Goal: Task Accomplishment & Management: Use online tool/utility

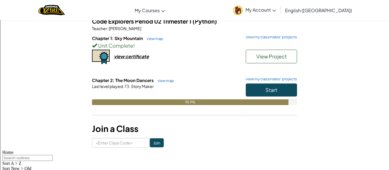
scroll to position [52, 0]
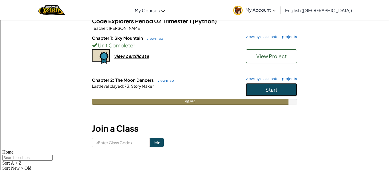
click at [264, 90] on button "Start" at bounding box center [271, 89] width 51 height 13
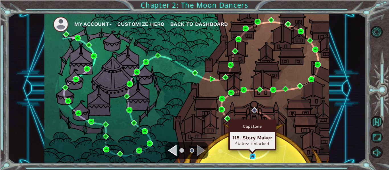
click at [253, 158] on img at bounding box center [253, 157] width 6 height 6
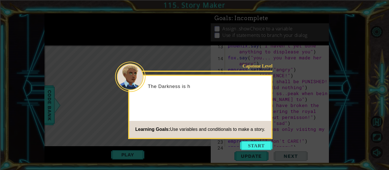
scroll to position [125, 0]
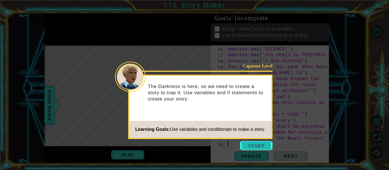
click at [252, 147] on button "Start" at bounding box center [256, 145] width 32 height 9
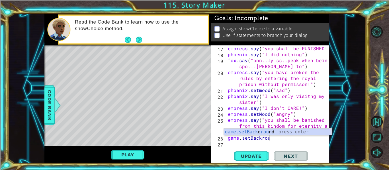
scroll to position [0, 3]
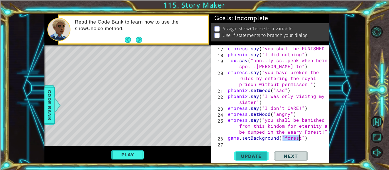
click at [258, 153] on button "Update" at bounding box center [251, 157] width 34 height 12
click at [131, 151] on button "Play" at bounding box center [127, 155] width 33 height 11
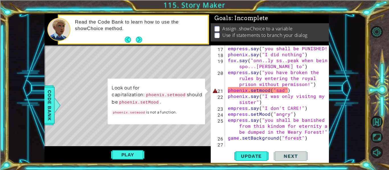
click at [259, 91] on div "empress . say ( "you shall be PUNISHED!" ) [GEOGRAPHIC_DATA] . say ( "I did not…" at bounding box center [279, 103] width 104 height 114
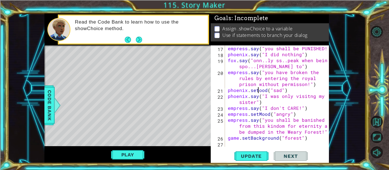
scroll to position [0, 2]
click at [246, 151] on button "Update" at bounding box center [251, 157] width 34 height 12
click at [135, 157] on button "Play" at bounding box center [127, 155] width 33 height 11
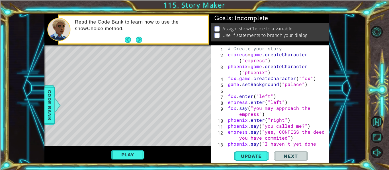
scroll to position [131, 0]
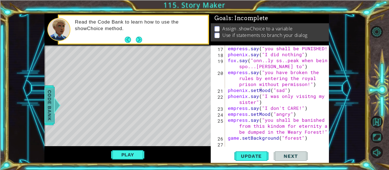
click at [48, 107] on span "Code Bank" at bounding box center [49, 105] width 9 height 35
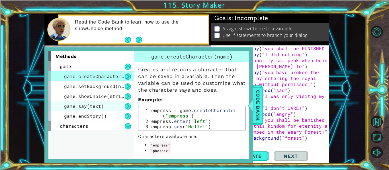
click at [83, 103] on span "game.say(text)" at bounding box center [84, 106] width 40 height 6
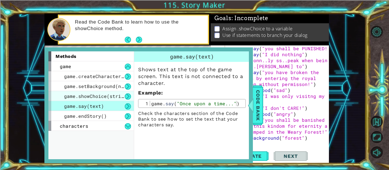
click at [82, 92] on div "game.showChoice(string1, string2)" at bounding box center [90, 96] width 85 height 10
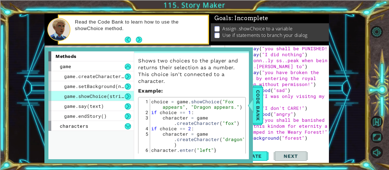
scroll to position [7, 0]
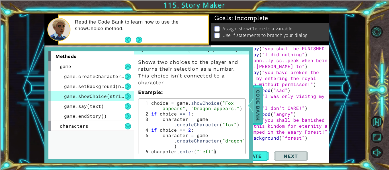
click at [255, 110] on span "Code Bank" at bounding box center [257, 105] width 9 height 35
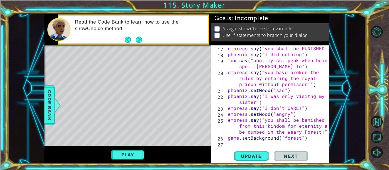
type textarea "game.setBackground("forest")"
drag, startPoint x: 309, startPoint y: 138, endPoint x: 228, endPoint y: 141, distance: 81.4
click at [228, 141] on div "empress . say ( "you shall be PUNISHED!" ) [GEOGRAPHIC_DATA] . say ( "I did not…" at bounding box center [279, 103] width 104 height 114
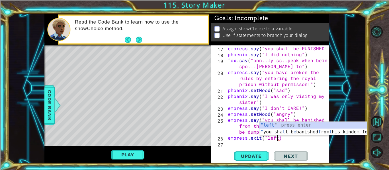
type textarea "empress.exit("left")"
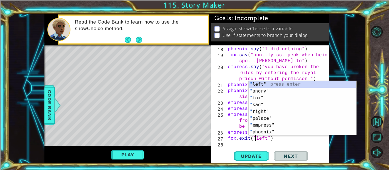
scroll to position [0, 2]
type textarea "fox.exit("left")"
click at [253, 154] on span "Update" at bounding box center [251, 157] width 32 height 6
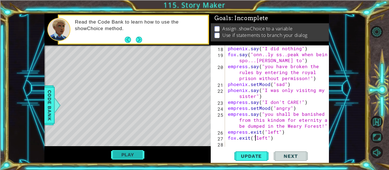
click at [133, 157] on button "Play" at bounding box center [127, 155] width 33 height 11
click at [230, 143] on div "phoenix . say ( "I did nothing" ) fox . say ( "onn..ly ss..peak when being spo.…" at bounding box center [279, 103] width 104 height 114
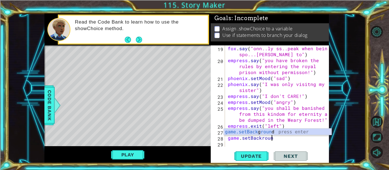
scroll to position [0, 3]
click at [238, 131] on div "game.setBack g round press enter" at bounding box center [278, 139] width 108 height 20
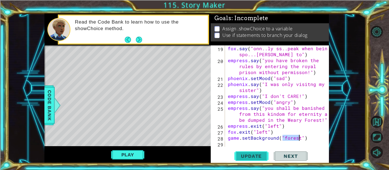
type textarea "game.setBackground("forest")"
click at [258, 155] on span "Update" at bounding box center [251, 157] width 32 height 6
click at [255, 155] on span "Update" at bounding box center [251, 157] width 32 height 6
click at [232, 145] on div "fox . say ( "onn..ly ss..peak when being spo...[PERSON_NAME] to" ) empress . sa…" at bounding box center [279, 106] width 104 height 120
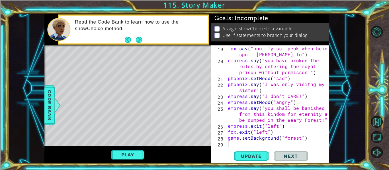
type textarea "o"
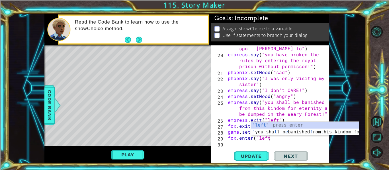
scroll to position [0, 3]
type textarea "fox.enter("left")"
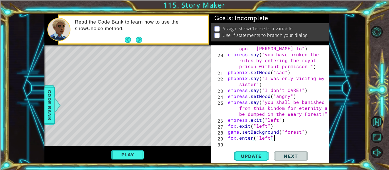
click at [234, 146] on div "fox . say ( "onn..ly ss..peak when being spo...[PERSON_NAME] to" ) empress . sa…" at bounding box center [279, 100] width 104 height 120
click at [50, 104] on span "Code Bank" at bounding box center [49, 105] width 9 height 35
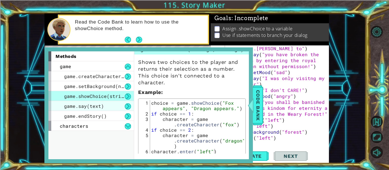
click at [98, 106] on span "game.say(text)" at bounding box center [84, 106] width 40 height 6
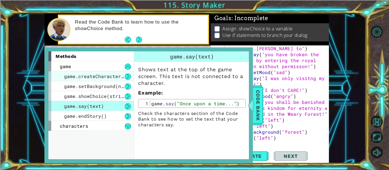
click at [100, 76] on span "game.createCharacter(name)" at bounding box center [101, 76] width 74 height 6
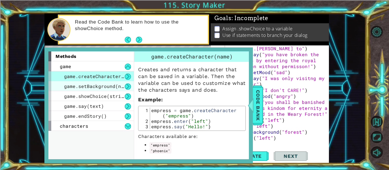
click at [98, 83] on div "game.setBackground(name)" at bounding box center [90, 86] width 85 height 10
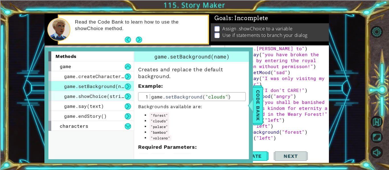
click at [94, 98] on span "game.showChoice(string1, string2)" at bounding box center [111, 96] width 94 height 6
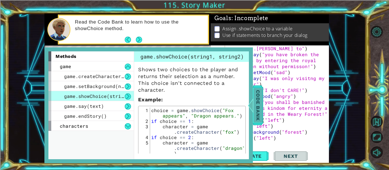
click at [260, 103] on span "Code Bank" at bounding box center [257, 105] width 9 height 35
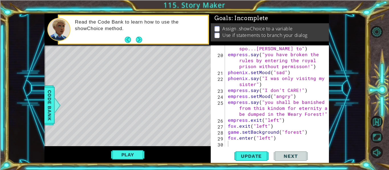
type textarea "fox.enter("left")"
click at [275, 140] on div "fox . say ( "onn..ly ss..peak when being spo...[PERSON_NAME] to" ) empress . sa…" at bounding box center [279, 100] width 104 height 120
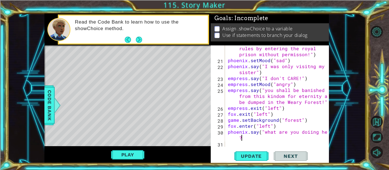
scroll to position [161, 0]
type textarea "phoenix.say("what are you doiing here?")"
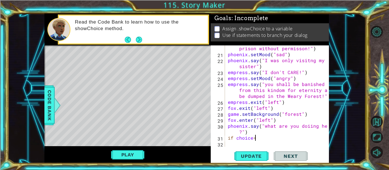
scroll to position [0, 2]
type textarea "if choice==1"
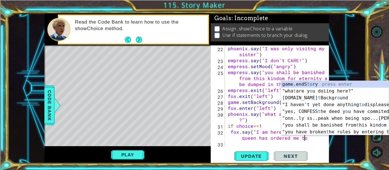
scroll to position [0, 9]
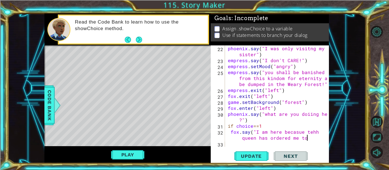
click at [314, 132] on div "phoenix . say ( "I was only visitng my sister" ) empress . say ( "I don't CARE!…" at bounding box center [279, 106] width 104 height 120
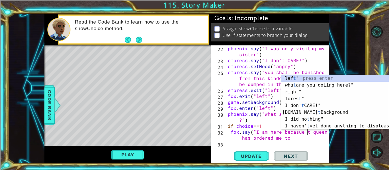
scroll to position [0, 5]
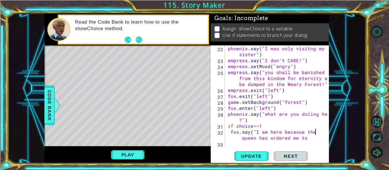
click at [318, 139] on div "phoenix . say ( "I was only visitng my sister" ) empress . say ( "I don't CARE!…" at bounding box center [279, 106] width 104 height 120
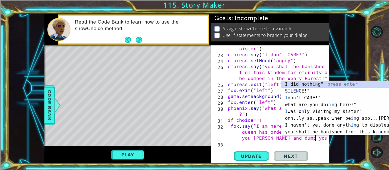
scroll to position [0, 15]
click at [270, 138] on div "phoenix . say ( "I was only visitng my sister" ) empress . say ( "I don't CARE!…" at bounding box center [279, 100] width 104 height 120
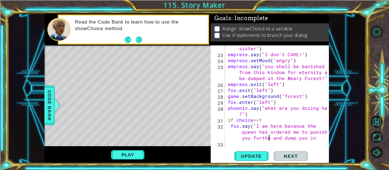
scroll to position [0, 13]
click at [322, 139] on div at bounding box center [325, 3] width 6 height 287
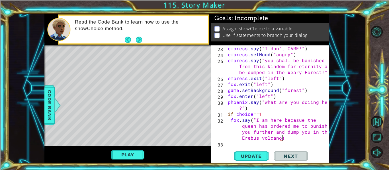
scroll to position [0, 19]
type textarea "fox.say("I am here [PERSON_NAME] the queen has ordered me to punish you further…"
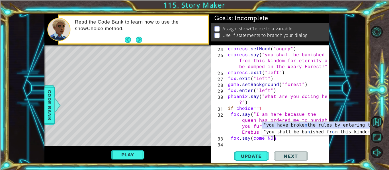
scroll to position [0, 3]
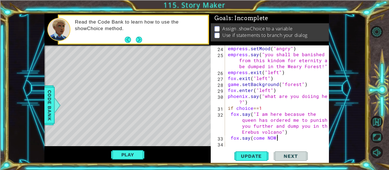
type textarea "fox.say(come NOW!)"
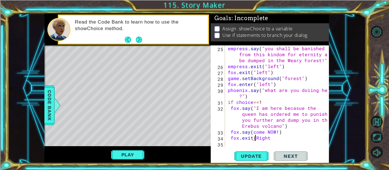
scroll to position [0, 2]
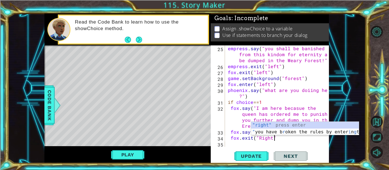
type textarea "fox.exit("Right")"
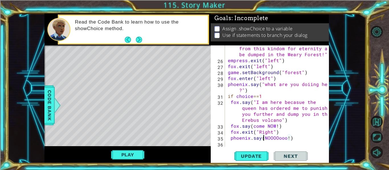
scroll to position [0, 3]
type textarea "phoenix.say("NOOOOooo!")"
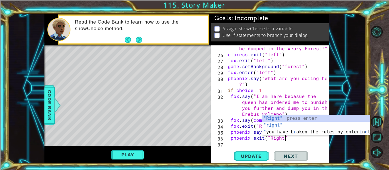
scroll to position [0, 3]
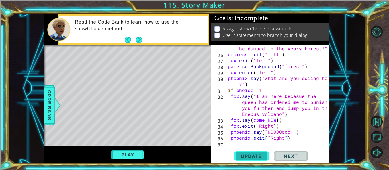
click at [257, 157] on span "Update" at bounding box center [251, 157] width 32 height 6
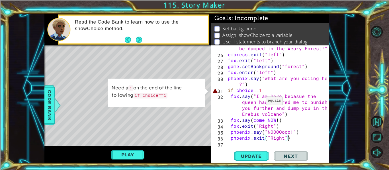
click at [259, 90] on div "empress . say ( "you shall be banished from this kindom for eternity and be dum…" at bounding box center [279, 96] width 104 height 125
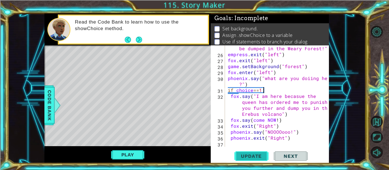
click at [248, 155] on span "Update" at bounding box center [251, 157] width 32 height 6
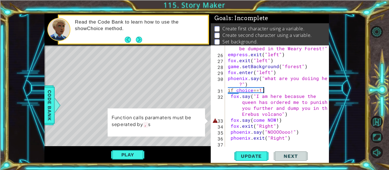
click at [252, 120] on div "empress . say ( "you shall be banished from this kindom for eternity and be dum…" at bounding box center [279, 96] width 104 height 125
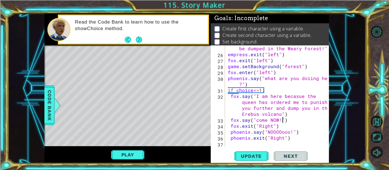
scroll to position [0, 3]
click at [242, 156] on span "Update" at bounding box center [251, 157] width 32 height 6
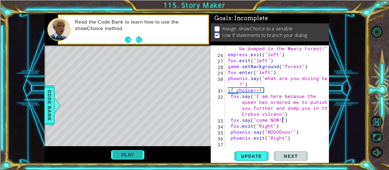
click at [133, 155] on button "Play" at bounding box center [127, 155] width 33 height 11
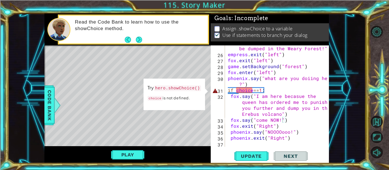
click at [180, 88] on code "hero.showChoice()" at bounding box center [177, 88] width 47 height 6
click at [235, 90] on div "empress . say ( "you shall be banished from this kindom for eternity and be dum…" at bounding box center [279, 96] width 104 height 125
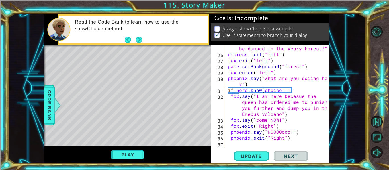
scroll to position [0, 4]
click at [243, 160] on button "Update" at bounding box center [251, 157] width 34 height 12
click at [118, 153] on button "Play" at bounding box center [127, 155] width 33 height 11
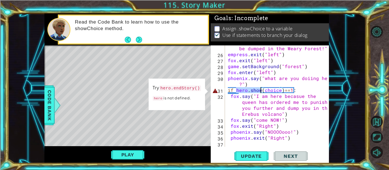
drag, startPoint x: 235, startPoint y: 91, endPoint x: 260, endPoint y: 89, distance: 25.1
click at [260, 89] on div "empress . say ( "you shall be banished from this kindom for eternity and be dum…" at bounding box center [279, 96] width 104 height 125
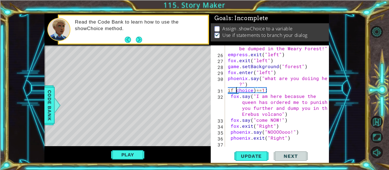
scroll to position [0, 2]
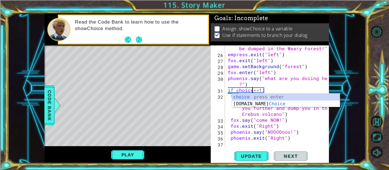
click at [43, 109] on div "1 ההההההההההההההההההההההההההההההההההההההההההההההההההההההההההההההההההההההההההההה…" at bounding box center [187, 89] width 358 height 150
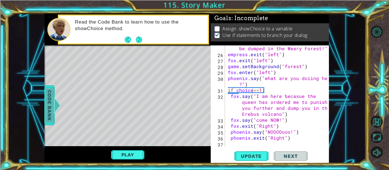
click at [48, 110] on span "Code Bank" at bounding box center [49, 105] width 9 height 35
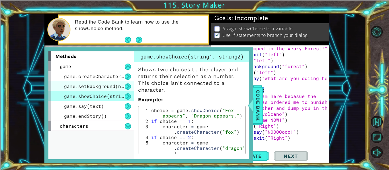
click at [113, 87] on span "game.setBackground(name)" at bounding box center [98, 86] width 68 height 6
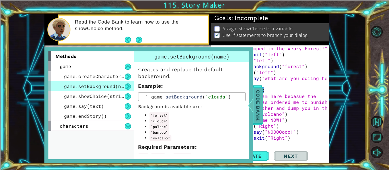
click at [254, 112] on span "Code Bank" at bounding box center [257, 105] width 9 height 35
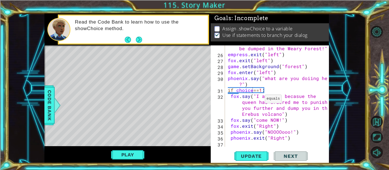
click at [258, 88] on div "empress . say ( "you shall be banished from this kindom for eternity and be dum…" at bounding box center [279, 96] width 104 height 125
click at [263, 88] on div "empress . say ( "you shall be banished from this kindom for eternity and be dum…" at bounding box center [279, 96] width 104 height 125
click at [252, 159] on span "Update" at bounding box center [251, 157] width 32 height 6
click at [252, 158] on span "Update" at bounding box center [251, 157] width 32 height 6
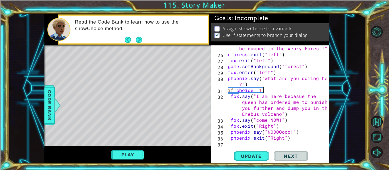
click at [270, 91] on div "empress . say ( "you shall be banished from this kindom for eternity and be dum…" at bounding box center [279, 96] width 104 height 125
click at [293, 140] on div "empress . say ( "you shall be banished from this kindom for eternity and be dum…" at bounding box center [279, 96] width 104 height 125
type textarea "phoenix.exit("Right")"
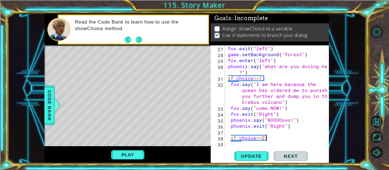
type textarea "if choice==2:"
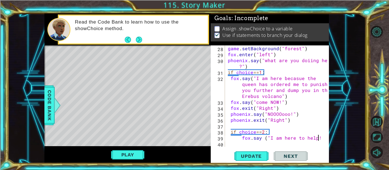
scroll to position [0, 5]
click at [254, 157] on span "Update" at bounding box center [251, 157] width 32 height 6
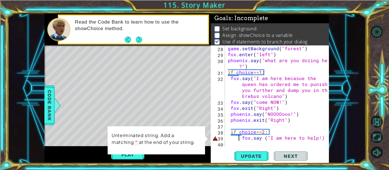
click at [240, 138] on div "game . setBackground ( "forest" ) fox . enter ( "left" ) phoenix . say ( "what …" at bounding box center [279, 103] width 104 height 114
click at [317, 137] on div "game . setBackground ( "forest" ) fox . enter ( "left" ) phoenix . say ( "what …" at bounding box center [279, 103] width 104 height 114
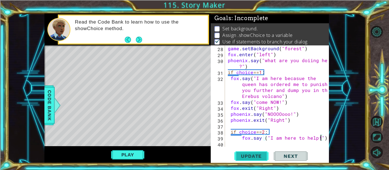
click at [259, 155] on span "Update" at bounding box center [251, 157] width 32 height 6
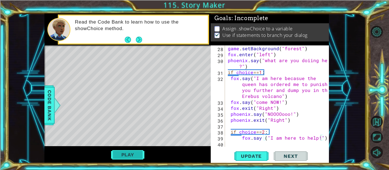
click at [121, 156] on button "Play" at bounding box center [127, 155] width 33 height 11
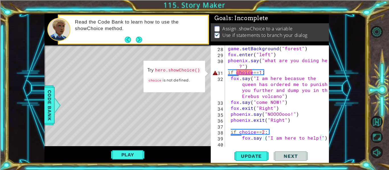
click at [306, 59] on div "game . setBackground ( "forest" ) fox . enter ( "left" ) phoenix . say ( "what …" at bounding box center [279, 103] width 104 height 114
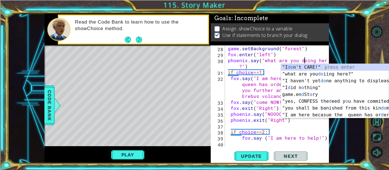
click at [256, 132] on div "game . setBackground ( "forest" ) fox . enter ( "left" ) phoenix . say ( "what …" at bounding box center [279, 103] width 104 height 114
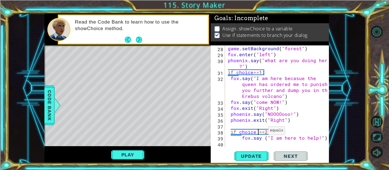
click at [261, 132] on div "game . setBackground ( "forest" ) fox . enter ( "left" ) phoenix . say ( "what …" at bounding box center [279, 103] width 104 height 114
click at [255, 154] on span "Update" at bounding box center [251, 157] width 32 height 6
click at [256, 75] on div "game . setBackground ( "forest" ) fox . enter ( "left" ) phoenix . say ( "what …" at bounding box center [279, 103] width 104 height 114
click at [252, 74] on div "game . setBackground ( "forest" ) fox . enter ( "left" ) phoenix . say ( "what …" at bounding box center [279, 103] width 104 height 114
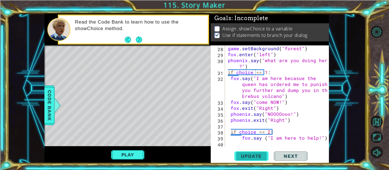
click at [256, 155] on span "Update" at bounding box center [251, 157] width 32 height 6
click at [112, 157] on button "Play" at bounding box center [127, 155] width 33 height 11
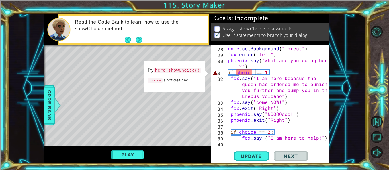
click at [252, 65] on div "game . setBackground ( "forest" ) fox . enter ( "left" ) phoenix . say ( "what …" at bounding box center [279, 103] width 104 height 114
type textarea "phoenix.say("what are you doing here?")"
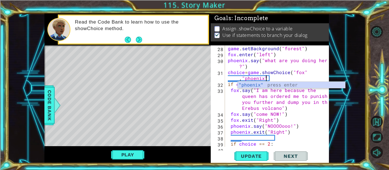
scroll to position [0, 6]
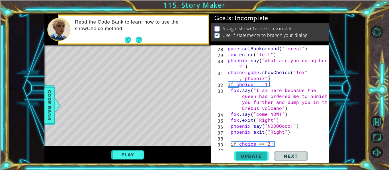
type textarea "choice=game.showChoice("fox","phoenix")"
click at [247, 154] on span "Update" at bounding box center [251, 157] width 32 height 6
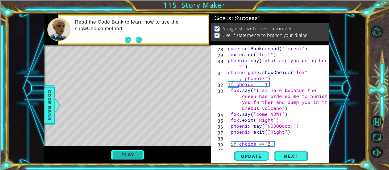
click at [133, 152] on button "Play" at bounding box center [127, 155] width 33 height 11
click at [311, 155] on div "Update Next" at bounding box center [271, 157] width 118 height 12
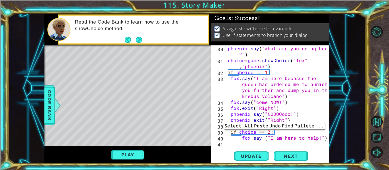
scroll to position [0, 0]
click at [320, 139] on div "phoenix . say ( "what are you doing here ?" ) choice = game . showChoice ( "fox…" at bounding box center [279, 106] width 104 height 120
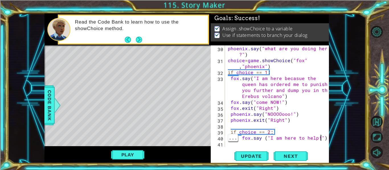
type textarea "fox.say ("I am here to help!")"
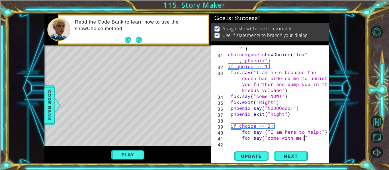
scroll to position [0, 5]
type textarea "fox.say("come with me!")"
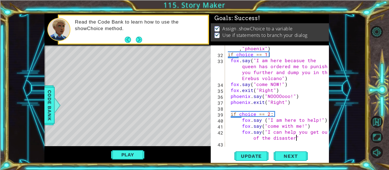
scroll to position [0, 9]
type textarea "fox.say("I can help you get out of the disaster")"
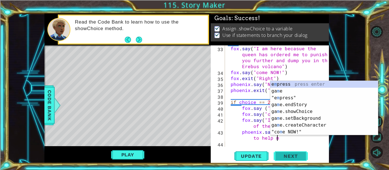
scroll to position [0, 8]
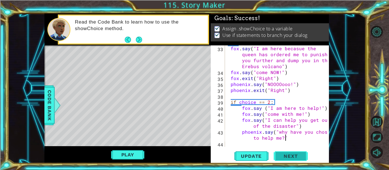
type textarea "phoenix.say("why have you chosen to help me?")"
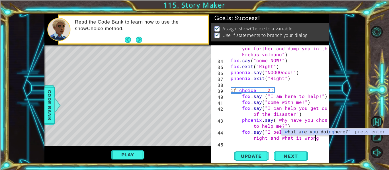
scroll to position [0, 10]
type textarea "fox.say("I believe in what is right and what is wrong")"
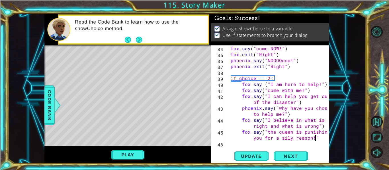
type textarea "fox.say("the queen is punishing you for a sily reason!")"
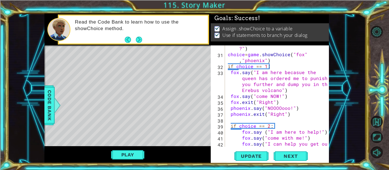
scroll to position [244, 0]
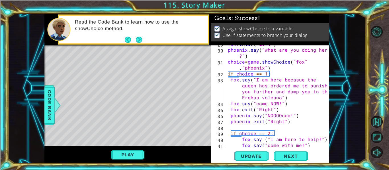
click at [298, 117] on div "fox . enter ( "left" ) phoenix . say ( "what are you doing here ?" ) choice = g…" at bounding box center [279, 98] width 104 height 114
type textarea "phoenix.say("NOOOOooo!")"
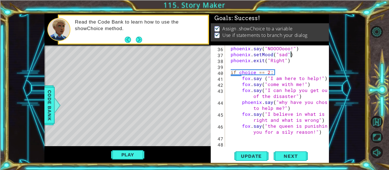
scroll to position [311, 0]
type textarea "fox.say("the queen is punishing you for a sily reason!")"
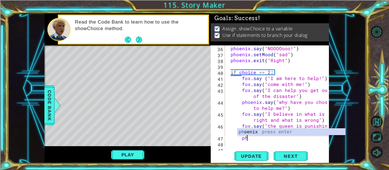
type textarea "p"
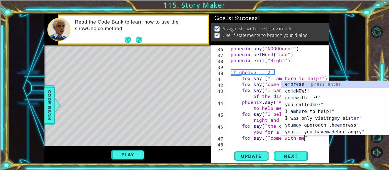
scroll to position [0, 5]
type textarea "fox.say.("come with me")"
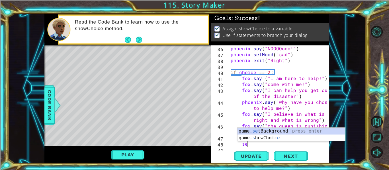
scroll to position [0, 1]
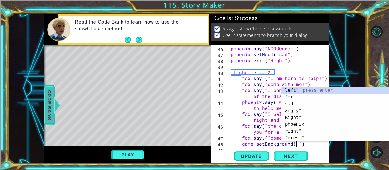
click at [51, 100] on span "Code Bank" at bounding box center [49, 105] width 9 height 35
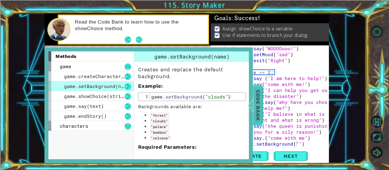
click at [257, 110] on span "Code Bank" at bounding box center [257, 105] width 9 height 35
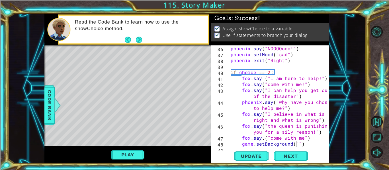
click at [296, 142] on div "phoenix . say ( "NOOOOooo!" ) [GEOGRAPHIC_DATA] . setMood ( "sad" ) phoenix . e…" at bounding box center [279, 103] width 104 height 114
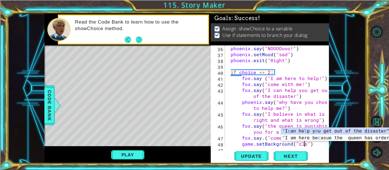
scroll to position [0, 5]
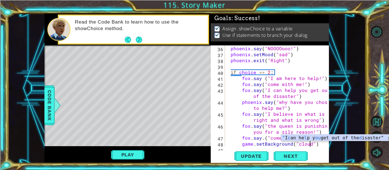
type textarea "game.setBackground("clouds")"
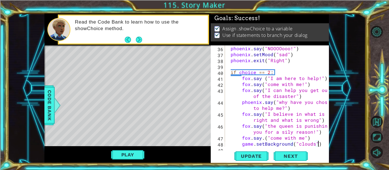
scroll to position [0, 1]
click at [308, 139] on div "phoenix . say ( "NOOOOooo!" ) [GEOGRAPHIC_DATA] . setMood ( "sad" ) phoenix . e…" at bounding box center [279, 103] width 104 height 114
type textarea "fox.say.("come with me")"
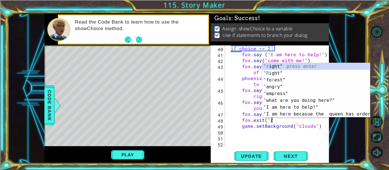
scroll to position [0, 2]
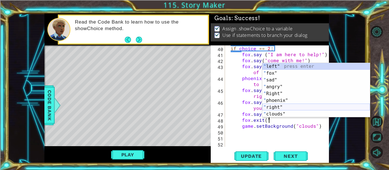
click at [300, 107] on div "" left" press enter " fox" press enter " sad" press enter " angry" press enter …" at bounding box center [316, 97] width 108 height 68
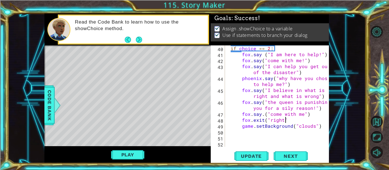
type textarea "fox.exit("right")"
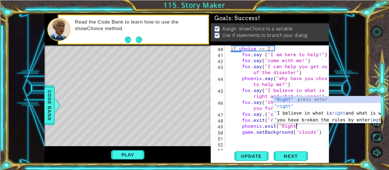
scroll to position [0, 4]
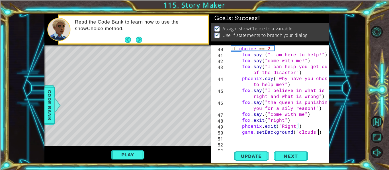
click at [320, 131] on div "if choice == 2 : fox . say ( "I am here to help!" ) fox . say ( "come with me!"…" at bounding box center [279, 103] width 104 height 114
click at [282, 126] on div "if choice == 2 : fox . say ( "I am here to help!" ) fox . say ( "come with me!"…" at bounding box center [279, 103] width 104 height 114
click at [282, 126] on div "if choice == 2 : fox . say ( "I am here to help!" ) fox . say ( "come with me!"…" at bounding box center [277, 97] width 101 height 102
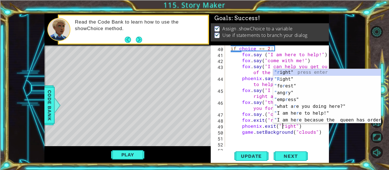
scroll to position [0, 4]
click at [318, 131] on div "if choice == 2 : fox . say ( "I am here to help!" ) fox . say ( "come with me!"…" at bounding box center [279, 103] width 104 height 114
type textarea "game.setBackground("clouds")"
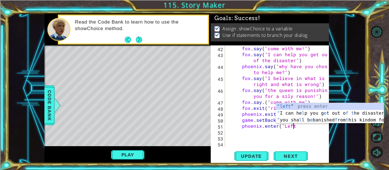
scroll to position [0, 4]
type textarea "phoenix.enter("Left")"
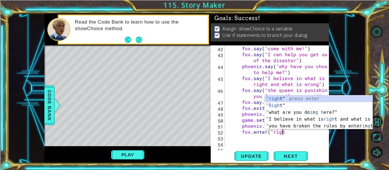
scroll to position [0, 3]
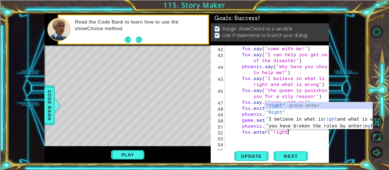
type textarea "fox.enter("right")"
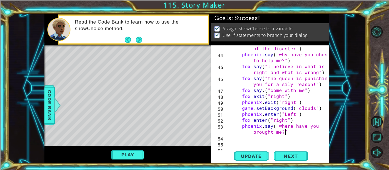
scroll to position [0, 7]
type textarea "phoenix.say("where have you brought me?")"
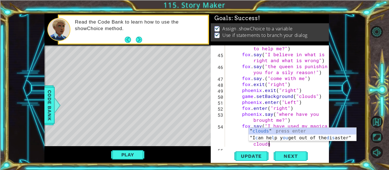
scroll to position [0, 17]
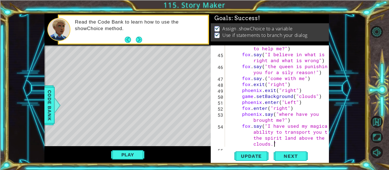
type textarea "fox.say("I have used my magical ability to transport you to the spirit land abo…"
click at [284, 144] on div "phoenix . say ( "why have you chosen to help me?" ) fox . say ( "I believe in w…" at bounding box center [279, 100] width 104 height 120
type textarea "fox.say("I have used my magical ability to transport you to the spirit land abo…"
click at [276, 144] on div "phoenix . say ( "why have you chosen to help me?" ) fox . say ( "I believe in w…" at bounding box center [279, 100] width 104 height 120
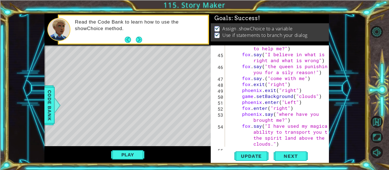
type textarea "fox.say("I have used my magical ability to transport you to the spirit land abo…"
click at [228, 141] on div "phoenix . say ( "why have you chosen to help me?" ) fox . say ( "I believe in w…" at bounding box center [279, 100] width 104 height 120
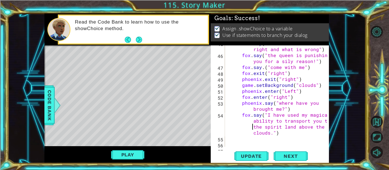
scroll to position [412, 0]
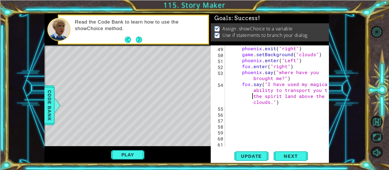
type textarea "fox.say("I have used my magical ability to transport you to the spirit land abo…"
click at [226, 112] on div "fox.say("I have used my magical ability to transport you to the spirit land abo…" at bounding box center [269, 97] width 117 height 102
click at [228, 144] on div "phoenix . exit ( "right" ) game . setBackground ( "clouds" ) phoenix . enter ( …" at bounding box center [279, 103] width 104 height 114
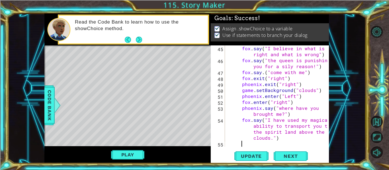
scroll to position [376, 0]
type textarea "fox.say("I have used my magical ability to transport you to the spirit land abo…"
click at [227, 145] on div "fox . say ( "I believe in what is right and what is wrong" ) fox . say ( "the q…" at bounding box center [279, 106] width 104 height 120
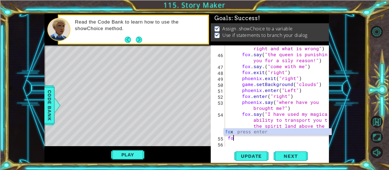
type textarea "f"
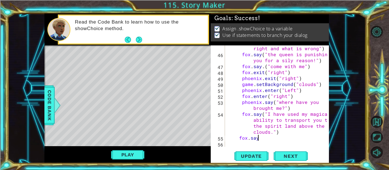
scroll to position [0, 2]
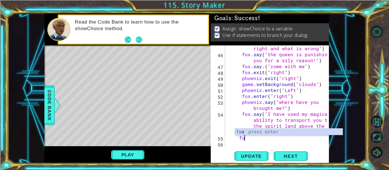
type textarea "f"
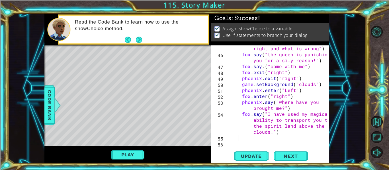
scroll to position [0, 1]
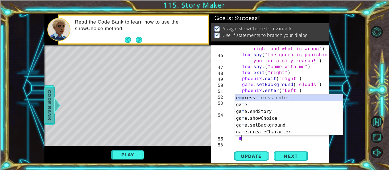
type textarea "m"
click at [50, 105] on span "Code Bank" at bounding box center [49, 105] width 9 height 35
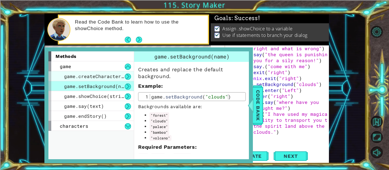
click at [65, 78] on span "game.createCharacter(name)" at bounding box center [101, 76] width 74 height 6
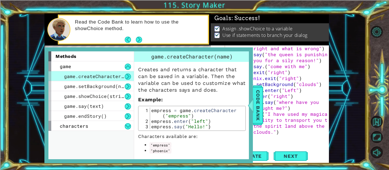
scroll to position [20, 0]
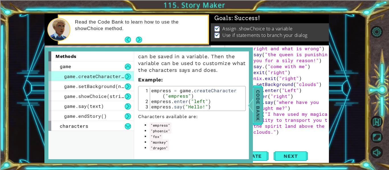
click at [255, 100] on span "Code Bank" at bounding box center [257, 105] width 9 height 35
click at [254, 101] on span "Code Bank" at bounding box center [257, 105] width 9 height 35
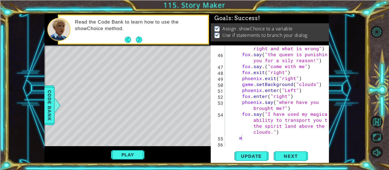
click at [246, 140] on div "fox . say ( "I believe in what is right and what is wrong" ) fox . say ( "the q…" at bounding box center [279, 100] width 104 height 120
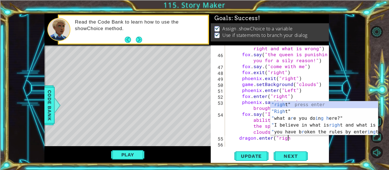
scroll to position [0, 4]
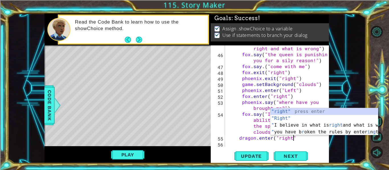
type textarea "dragon.enter("right")"
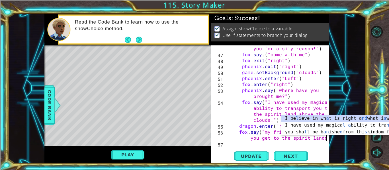
scroll to position [0, 11]
type textarea "fox.say("my friend here will help you get to the spirit lands")"
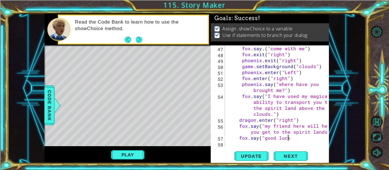
scroll to position [0, 4]
type textarea "fox.say("good luck!)"
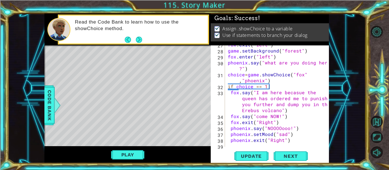
scroll to position [227, 0]
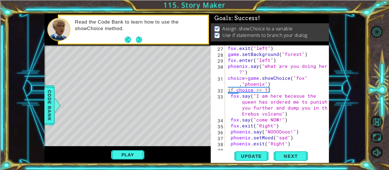
click at [273, 85] on div "fox . exit ( "left" ) game . setBackground ( "forest" ) fox . enter ( "left" ) …" at bounding box center [279, 102] width 104 height 114
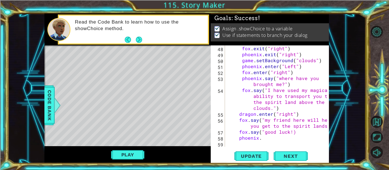
scroll to position [406, 0]
click at [266, 139] on div "fox . exit ( "right" ) [GEOGRAPHIC_DATA] . exit ( "right" ) game . setBackgroun…" at bounding box center [279, 103] width 104 height 114
click at [283, 138] on div "fox . exit ( "right" ) [GEOGRAPHIC_DATA] . exit ( "right" ) game . setBackgroun…" at bounding box center [279, 103] width 104 height 114
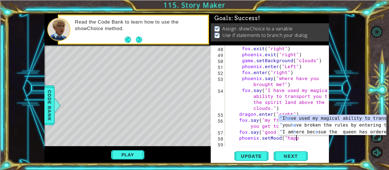
scroll to position [0, 4]
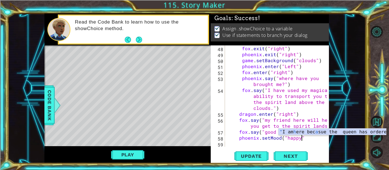
type textarea "phoenix.setMood("happy")"
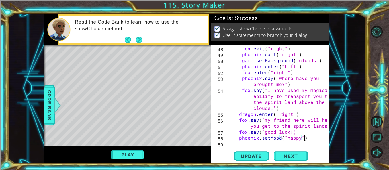
click at [308, 138] on div "fox . exit ( "right" ) [GEOGRAPHIC_DATA] . exit ( "right" ) game . setBackgroun…" at bounding box center [279, 103] width 104 height 114
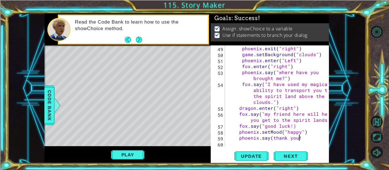
scroll to position [0, 4]
type textarea "phoenix.say(thank you!)"
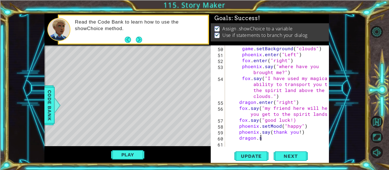
scroll to position [0, 2]
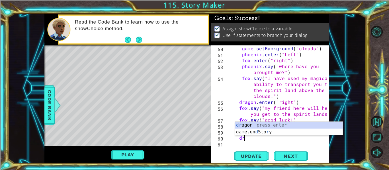
type textarea "d"
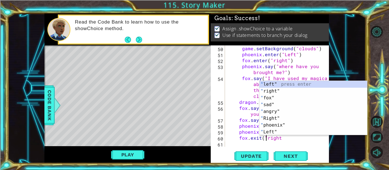
scroll to position [0, 3]
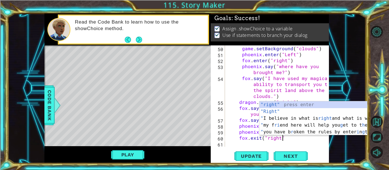
type textarea "fox.exit("right")"
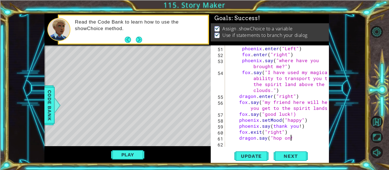
scroll to position [0, 4]
type textarea "dragon.say("hop on!)"
click at [244, 144] on div "phoenix . enter ( "Left" ) fox . enter ( "right" ) phoenix . say ( "where have …" at bounding box center [279, 103] width 104 height 114
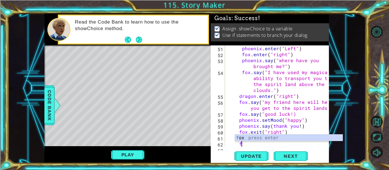
scroll to position [430, 0]
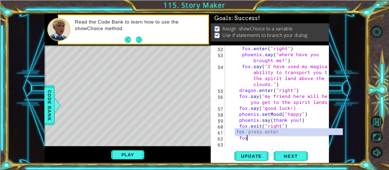
click at [252, 138] on div "fox . enter ( "right" ) phoenix . say ( "where have you brought me?" ) fox . sa…" at bounding box center [279, 103] width 104 height 114
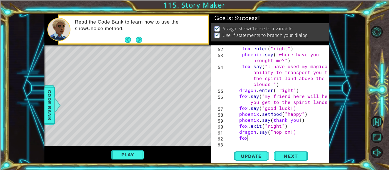
scroll to position [0, 1]
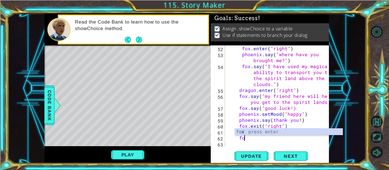
type textarea "f"
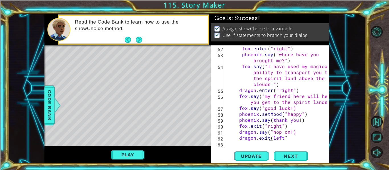
scroll to position [0, 3]
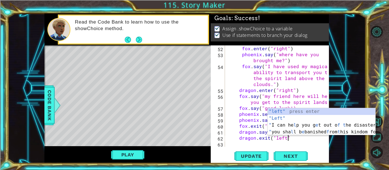
type textarea "dragon.exit("left")"
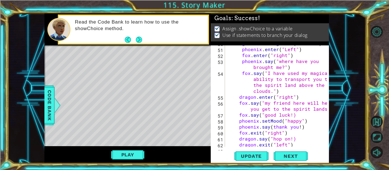
scroll to position [436, 0]
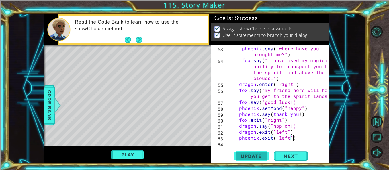
click at [253, 155] on span "Update" at bounding box center [251, 157] width 32 height 6
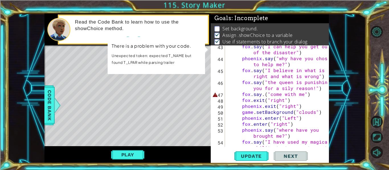
scroll to position [344, 0]
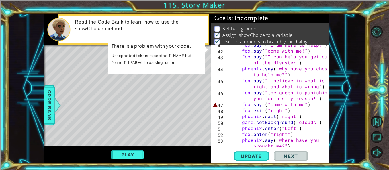
click at [262, 105] on div "fox . say ( "I am here to help!" ) fox . say ( "come with me!" ) fox . say ( "I…" at bounding box center [279, 102] width 104 height 120
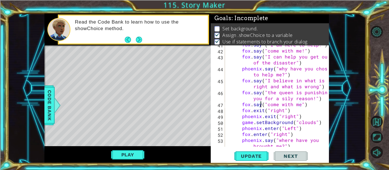
scroll to position [0, 2]
click at [247, 156] on span "Update" at bounding box center [251, 157] width 32 height 6
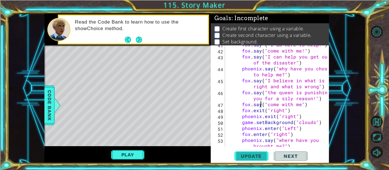
click at [249, 154] on span "Update" at bounding box center [251, 157] width 32 height 6
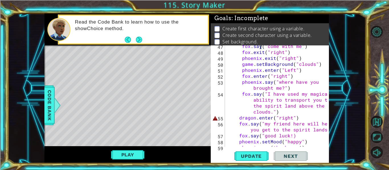
scroll to position [404, 0]
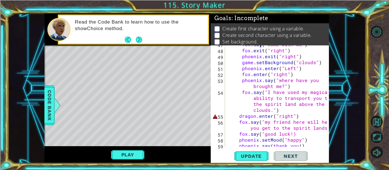
click at [287, 114] on div "fox . say ( "come with me" ) fox . exit ( "right" ) [GEOGRAPHIC_DATA] . exit ( …" at bounding box center [279, 99] width 104 height 114
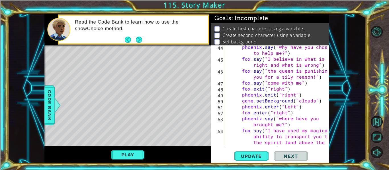
scroll to position [436, 0]
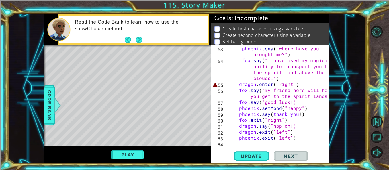
click at [299, 84] on div "phoenix . say ( "where have you brought me?" ) fox . say ( "I have used my magi…" at bounding box center [279, 106] width 104 height 120
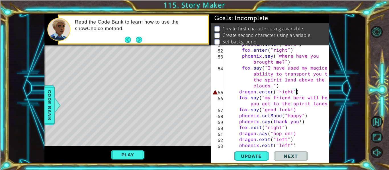
scroll to position [428, 0]
click at [286, 85] on div "phoenix . enter ( "Left" ) fox . enter ( "right" ) phoenix . say ( "where have …" at bounding box center [279, 99] width 104 height 114
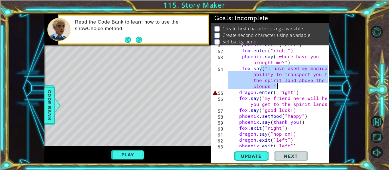
click at [275, 90] on div "phoenix . enter ( "Left" ) fox . enter ( "right" ) phoenix . say ( "where have …" at bounding box center [279, 99] width 104 height 114
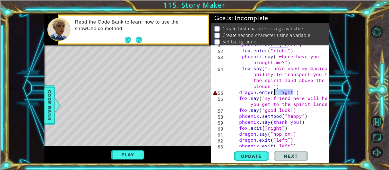
click at [291, 91] on div "phoenix . enter ( "Left" ) fox . enter ( "right" ) phoenix . say ( "where have …" at bounding box center [277, 97] width 101 height 102
click at [293, 91] on div "phoenix . enter ( "Left" ) fox . enter ( "right" ) phoenix . say ( "where have …" at bounding box center [279, 99] width 104 height 114
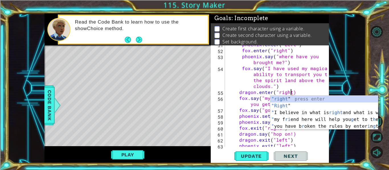
scroll to position [0, 4]
click at [247, 133] on div "phoenix . enter ( "Left" ) fox . enter ( "right" ) phoenix . say ( "where have …" at bounding box center [279, 99] width 104 height 114
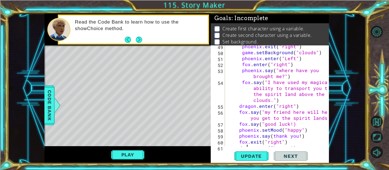
scroll to position [436, 0]
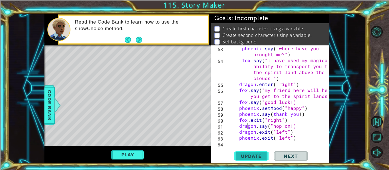
click at [259, 158] on span "Update" at bounding box center [251, 157] width 32 height 6
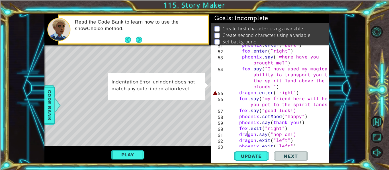
scroll to position [427, 0]
click at [239, 93] on div "phoenix . enter ( "Left" ) fox . enter ( "right" ) phoenix . say ( "where have …" at bounding box center [279, 99] width 104 height 114
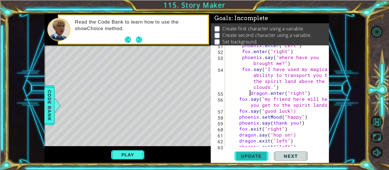
click at [240, 157] on span "Update" at bounding box center [251, 157] width 32 height 6
click at [241, 152] on button "Update" at bounding box center [251, 157] width 34 height 12
click at [242, 156] on span "Update" at bounding box center [251, 157] width 32 height 6
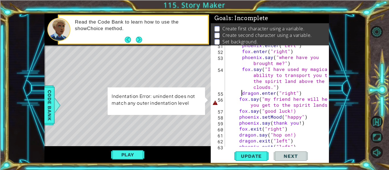
click at [240, 100] on div "phoenix . enter ( "Left" ) fox . enter ( "right" ) phoenix . say ( "where have …" at bounding box center [279, 99] width 104 height 114
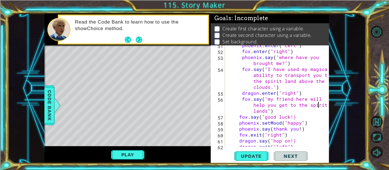
click at [240, 117] on div "phoenix . enter ( "Left" ) fox . enter ( "right" ) phoenix . say ( "where have …" at bounding box center [279, 99] width 104 height 114
click at [238, 125] on div "phoenix . enter ( "Left" ) fox . enter ( "right" ) phoenix . say ( "where have …" at bounding box center [279, 99] width 104 height 114
click at [239, 130] on div "phoenix . enter ( "Left" ) fox . enter ( "right" ) phoenix . say ( "where have …" at bounding box center [279, 99] width 104 height 114
click at [238, 135] on div "phoenix . enter ( "Left" ) fox . enter ( "right" ) phoenix . say ( "where have …" at bounding box center [279, 99] width 104 height 114
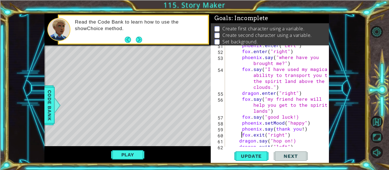
click at [239, 141] on div "phoenix . enter ( "Left" ) fox . enter ( "right" ) phoenix . say ( "where have …" at bounding box center [279, 99] width 104 height 114
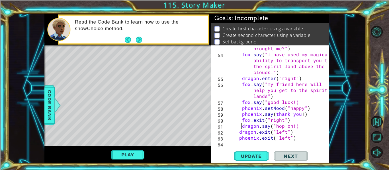
scroll to position [442, 0]
click at [239, 133] on div "phoenix . say ( "where have you brought me?" ) fox . say ( "I have used my magi…" at bounding box center [279, 100] width 104 height 120
click at [238, 137] on div "phoenix . say ( "where have you brought me?" ) fox . say ( "I have used my magi…" at bounding box center [279, 100] width 104 height 120
click at [246, 153] on button "Update" at bounding box center [251, 157] width 34 height 12
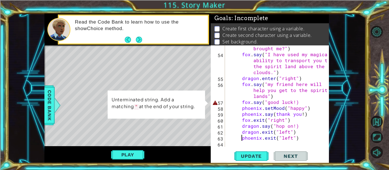
click at [292, 102] on div "phoenix . say ( "where have you brought me?" ) fox . say ( "I have used my magi…" at bounding box center [279, 100] width 104 height 120
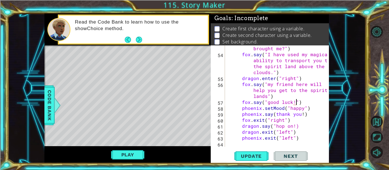
scroll to position [0, 4]
click at [258, 154] on span "Update" at bounding box center [251, 157] width 32 height 6
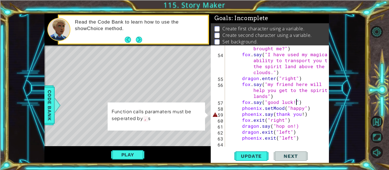
click at [275, 114] on div "phoenix . say ( "where have you brought me?" ) fox . say ( "I have used my magi…" at bounding box center [279, 100] width 104 height 120
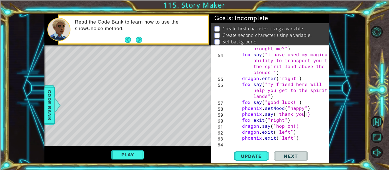
scroll to position [0, 5]
click at [250, 154] on span "Update" at bounding box center [251, 157] width 32 height 6
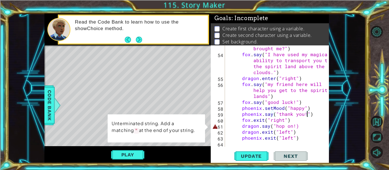
click at [292, 124] on div "phoenix . say ( "where have you brought me?" ) fox . say ( "I have used my magi…" at bounding box center [279, 100] width 104 height 120
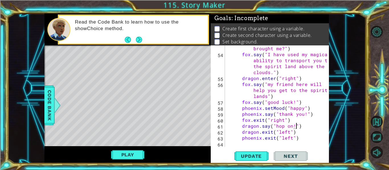
scroll to position [0, 4]
click at [256, 155] on span "Update" at bounding box center [251, 157] width 32 height 6
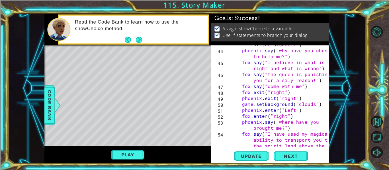
scroll to position [363, 0]
click at [123, 156] on button "Play" at bounding box center [127, 155] width 33 height 11
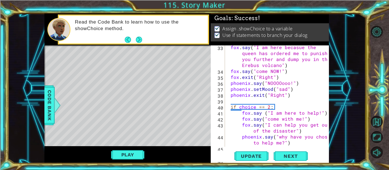
scroll to position [270, 0]
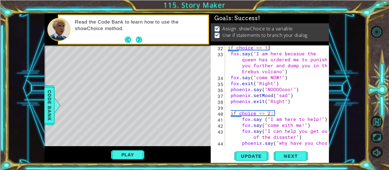
type textarea "phoenix.exit("Right")"
click at [288, 102] on div "if choice == 1 : fox . say ( "I am here [PERSON_NAME] the queen has ordered me …" at bounding box center [279, 105] width 104 height 120
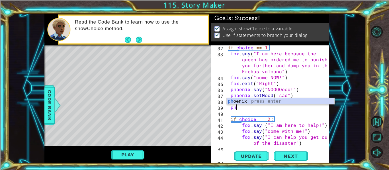
scroll to position [0, 0]
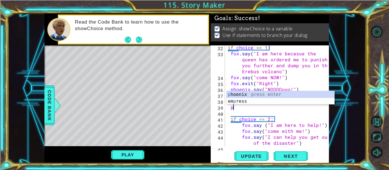
type textarea "p"
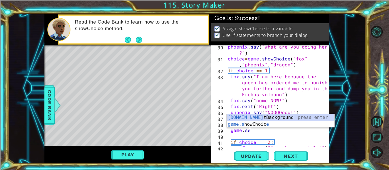
scroll to position [0, 1]
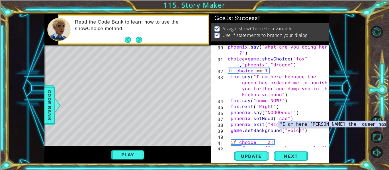
type textarea "game.setBackground("volcano")"
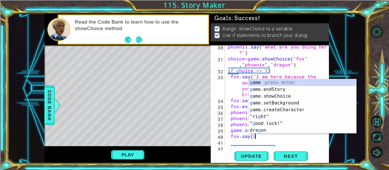
scroll to position [0, 2]
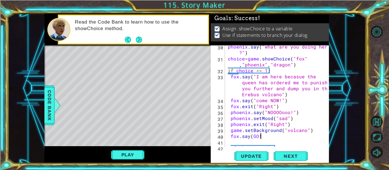
type textarea "fox.say(GO!)"
click at [254, 136] on div "phoenix . say ( "what are you doing here ?" ) choice = game . showChoice ( "fox…" at bounding box center [279, 104] width 104 height 120
click at [263, 135] on div "phoenix . say ( "what are you doing here ?" ) choice = game . showChoice ( "fox…" at bounding box center [279, 104] width 104 height 120
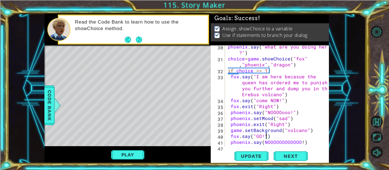
scroll to position [0, 2]
click at [263, 140] on div "phoenix . say ( "what are you doing here ?" ) choice = game . showChoice ( "fox…" at bounding box center [279, 104] width 104 height 120
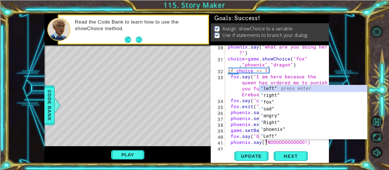
click at [304, 143] on div "phoenix . say ( "what are you doing here ?" ) choice = game . showChoice ( "fox…" at bounding box center [279, 104] width 104 height 120
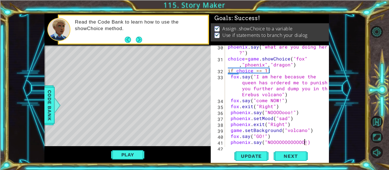
type textarea "phoenix.say("NOOOOOOOOOOOO!")"
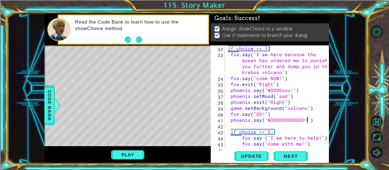
click at [314, 120] on div "if choice == 1 : fox . say ( "I am here [PERSON_NAME] the queen has ordered me …" at bounding box center [279, 106] width 104 height 120
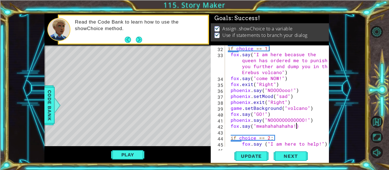
scroll to position [0, 4]
click at [292, 126] on div "if choice == 1 : fox . say ( "I am here [PERSON_NAME] the queen has ordered me …" at bounding box center [279, 103] width 104 height 114
drag, startPoint x: 256, startPoint y: 126, endPoint x: 290, endPoint y: 127, distance: 34.5
click at [290, 127] on div "if choice == 1 : fox . say ( "I am here [PERSON_NAME] the queen has ordered me …" at bounding box center [279, 103] width 104 height 114
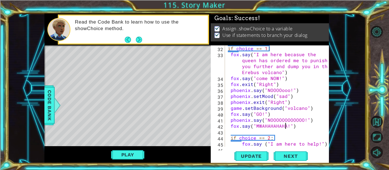
scroll to position [0, 4]
click at [258, 154] on span "Update" at bounding box center [251, 157] width 32 height 6
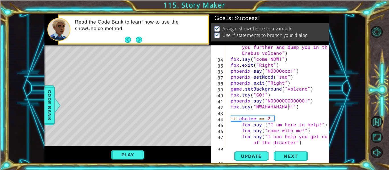
scroll to position [289, 0]
click at [139, 153] on button "Play" at bounding box center [127, 155] width 33 height 11
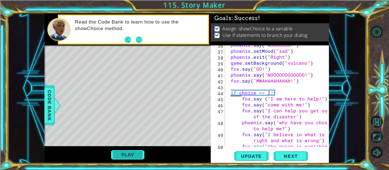
scroll to position [308, 0]
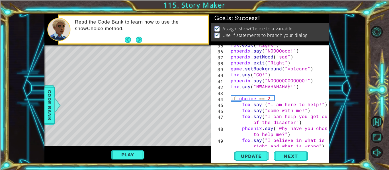
click at [298, 89] on div "fox . exit ( "Right" ) [GEOGRAPHIC_DATA] . say ( "NOOOOooo!" ) [GEOGRAPHIC_DATA…" at bounding box center [279, 102] width 104 height 120
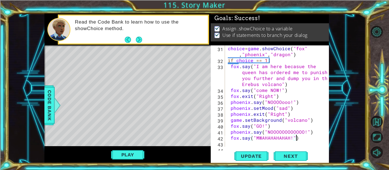
scroll to position [255, 0]
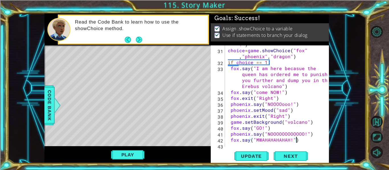
click at [281, 99] on div "phoenix . say ( "what are you doing here ?" ) choice = game . showChoice ( "fox…" at bounding box center [279, 96] width 104 height 120
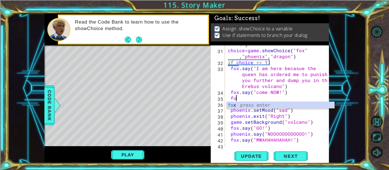
type textarea "f"
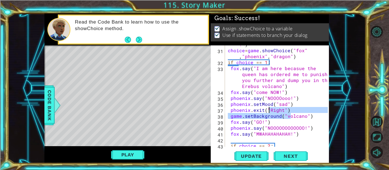
drag, startPoint x: 291, startPoint y: 114, endPoint x: 268, endPoint y: 112, distance: 22.5
click at [268, 112] on div "phoenix . say ( "what are you doing here ?" ) choice = game . showChoice ( "fox…" at bounding box center [279, 96] width 104 height 120
click at [268, 112] on div "phoenix . say ( "what are you doing here ?" ) choice = game . showChoice ( "fox…" at bounding box center [277, 97] width 101 height 102
type textarea "phoenix.exit("Right")"
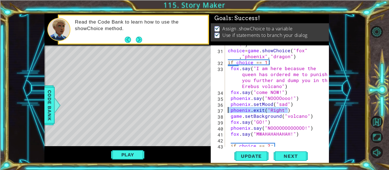
drag, startPoint x: 292, startPoint y: 111, endPoint x: 226, endPoint y: 110, distance: 65.7
click at [226, 110] on div "phoenix.exit("Right") 30 31 32 33 34 35 36 37 38 39 40 41 42 43 44 45 [GEOGRAPH…" at bounding box center [269, 97] width 117 height 102
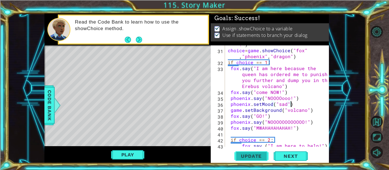
click at [256, 154] on span "Update" at bounding box center [251, 157] width 32 height 6
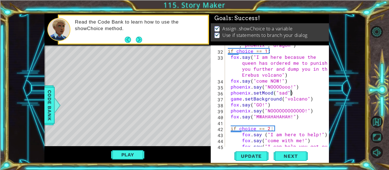
scroll to position [266, 0]
click at [254, 156] on span "Update" at bounding box center [251, 157] width 32 height 6
click at [128, 157] on button "Play" at bounding box center [127, 155] width 33 height 11
click at [138, 155] on button "Play" at bounding box center [127, 155] width 33 height 11
click at [129, 157] on button "Play" at bounding box center [127, 155] width 33 height 11
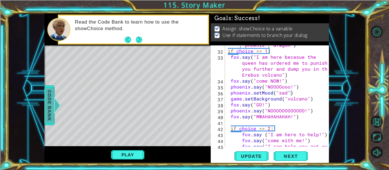
click at [46, 98] on span "Code Bank" at bounding box center [49, 105] width 9 height 35
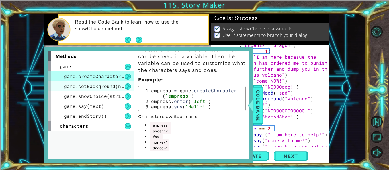
click at [69, 88] on span "game.setBackground(name)" at bounding box center [98, 86] width 68 height 6
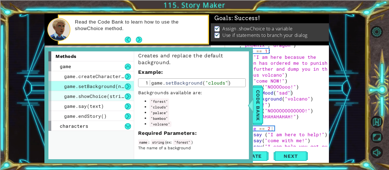
click at [69, 97] on span "game.showChoice(string1, string2)" at bounding box center [111, 96] width 94 height 6
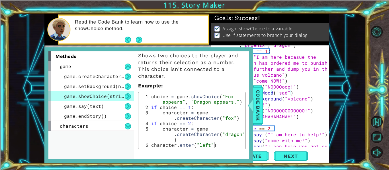
scroll to position [0, 0]
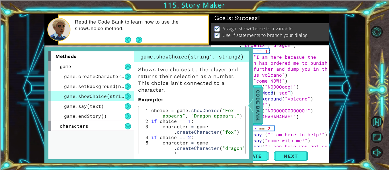
click at [259, 94] on span "Code Bank" at bounding box center [257, 105] width 9 height 35
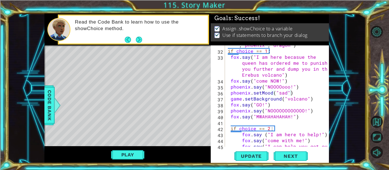
type textarea "if choice == 2:"
click at [281, 131] on div "choice = game . showChoice ( "fox" , "phoenix" , "dragon" ) if choice == 1 : fo…" at bounding box center [279, 98] width 104 height 125
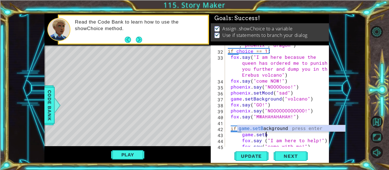
scroll to position [0, 2]
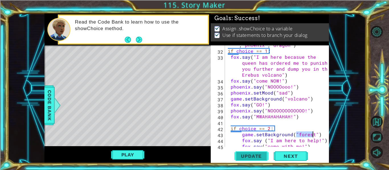
click at [248, 160] on button "Update" at bounding box center [251, 157] width 34 height 12
click at [123, 157] on button "Play" at bounding box center [127, 155] width 33 height 11
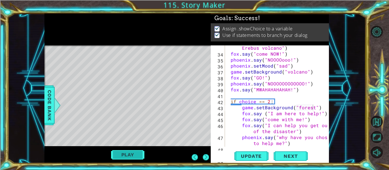
scroll to position [293, 0]
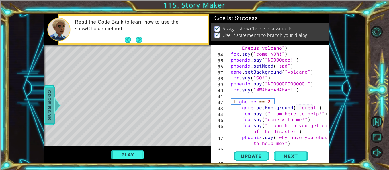
click at [50, 99] on span "Code Bank" at bounding box center [49, 105] width 9 height 35
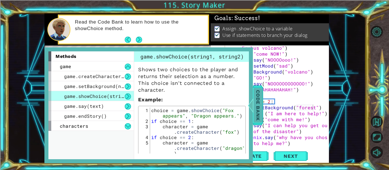
click at [256, 103] on span "Code Bank" at bounding box center [257, 105] width 9 height 35
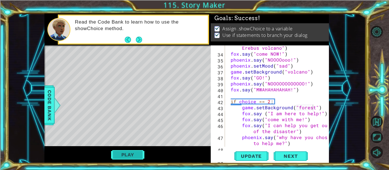
click at [122, 153] on button "Play" at bounding box center [127, 155] width 33 height 11
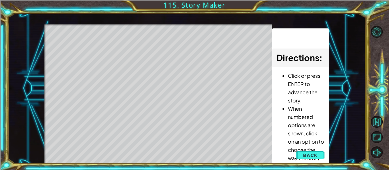
click at [127, 151] on div "Level Map" at bounding box center [175, 108] width 263 height 168
click at [0, 0] on span "Next" at bounding box center [0, 0] width 0 height 0
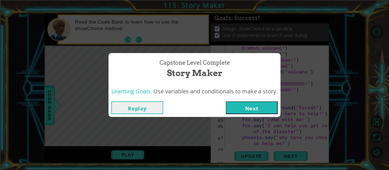
click at [145, 108] on button "Replay" at bounding box center [137, 108] width 52 height 13
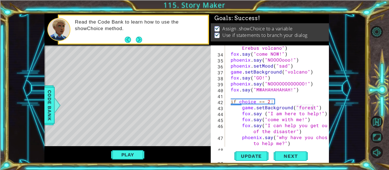
scroll to position [0, 5]
click at [134, 154] on button "Play" at bounding box center [127, 155] width 33 height 11
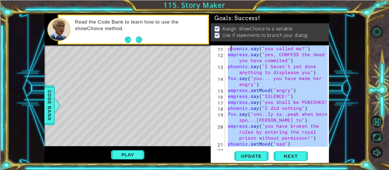
scroll to position [0, 0]
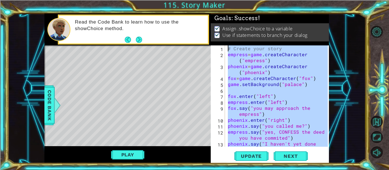
drag, startPoint x: 299, startPoint y: 138, endPoint x: 232, endPoint y: 22, distance: 133.5
click at [232, 22] on div "Goals : Success! Assign .showChoice to a variable Use if statements to branch y…" at bounding box center [270, 89] width 118 height 150
click at [175, 103] on div "Level Map" at bounding box center [175, 130] width 263 height 168
click at [274, 78] on div "# Create your story empress = game . createCharacter ( "empress" ) phoenix = ga…" at bounding box center [277, 97] width 101 height 102
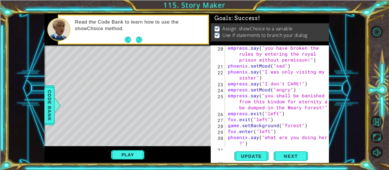
scroll to position [157, 0]
click at [274, 100] on div "empress . say ( "you have broken the rules by entering the royal prison without…" at bounding box center [279, 109] width 104 height 131
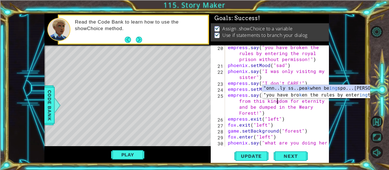
click at [284, 117] on div "empress . say ( "you have broken the rules by entering the royal prison without…" at bounding box center [279, 109] width 104 height 131
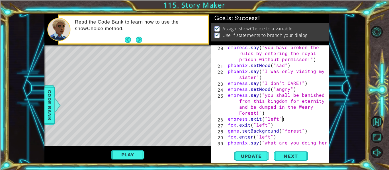
scroll to position [0, 3]
click at [307, 71] on div "empress . say ( "you have broken the rules by entering the royal prison without…" at bounding box center [279, 109] width 104 height 131
click at [267, 72] on div "empress . say ( "you have broken the rules by entering the royal prison without…" at bounding box center [279, 109] width 104 height 131
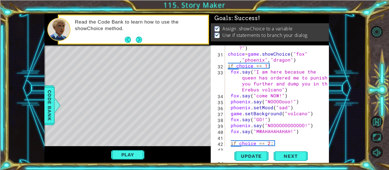
scroll to position [260, 0]
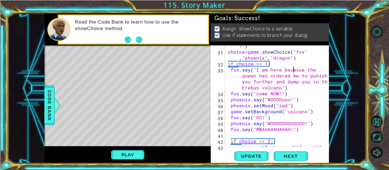
click at [293, 68] on div "phoenix . say ( "what are you doing here ?" ) choice = game . showChoice ( "fox…" at bounding box center [279, 97] width 104 height 120
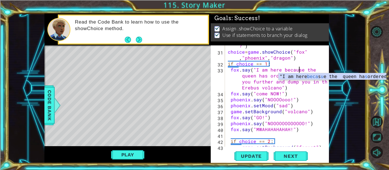
click at [304, 55] on div "phoenix . say ( "what are you doing here ?" ) choice = game . showChoice ( "fox…" at bounding box center [279, 97] width 104 height 120
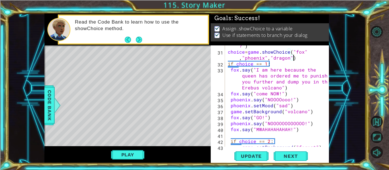
scroll to position [264, 0]
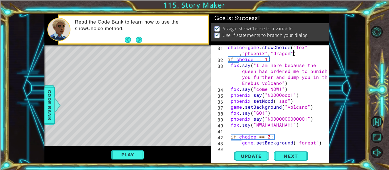
type textarea "choice=game.showChoice("fox","phoenix","dragon")"
